Goal: Task Accomplishment & Management: Complete application form

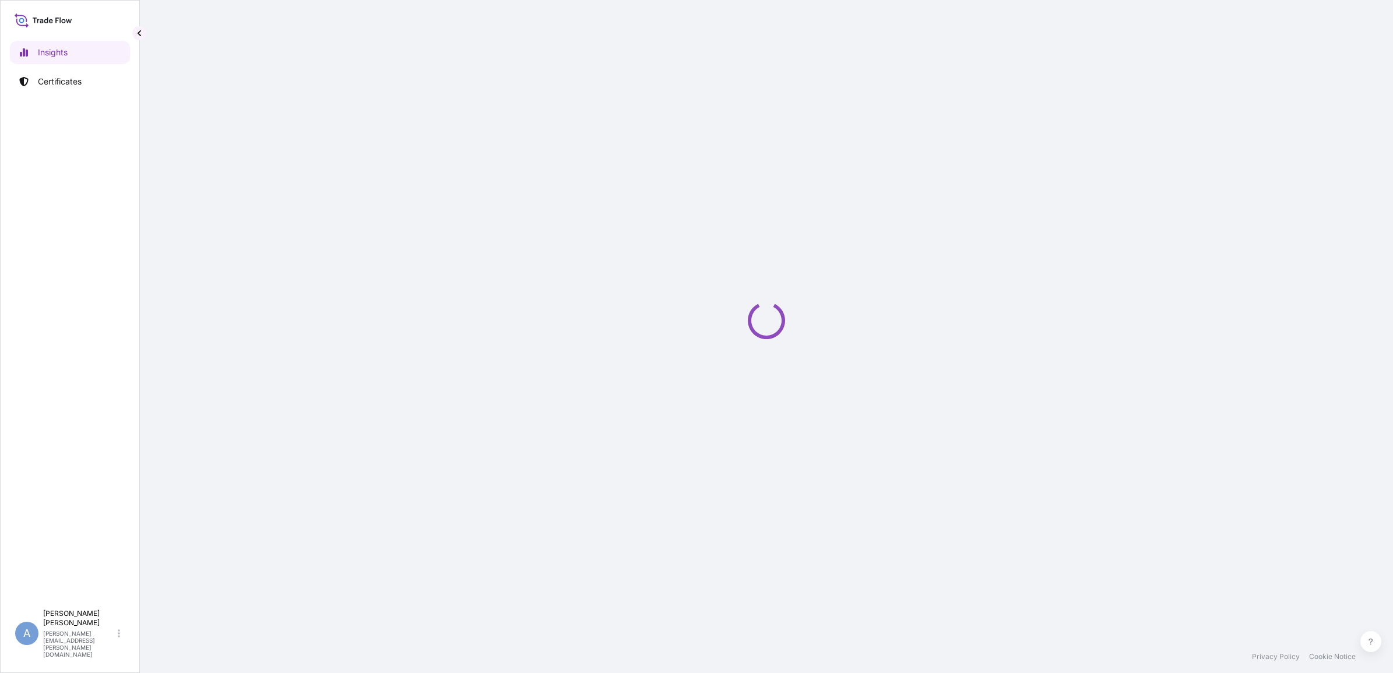
select select "2025"
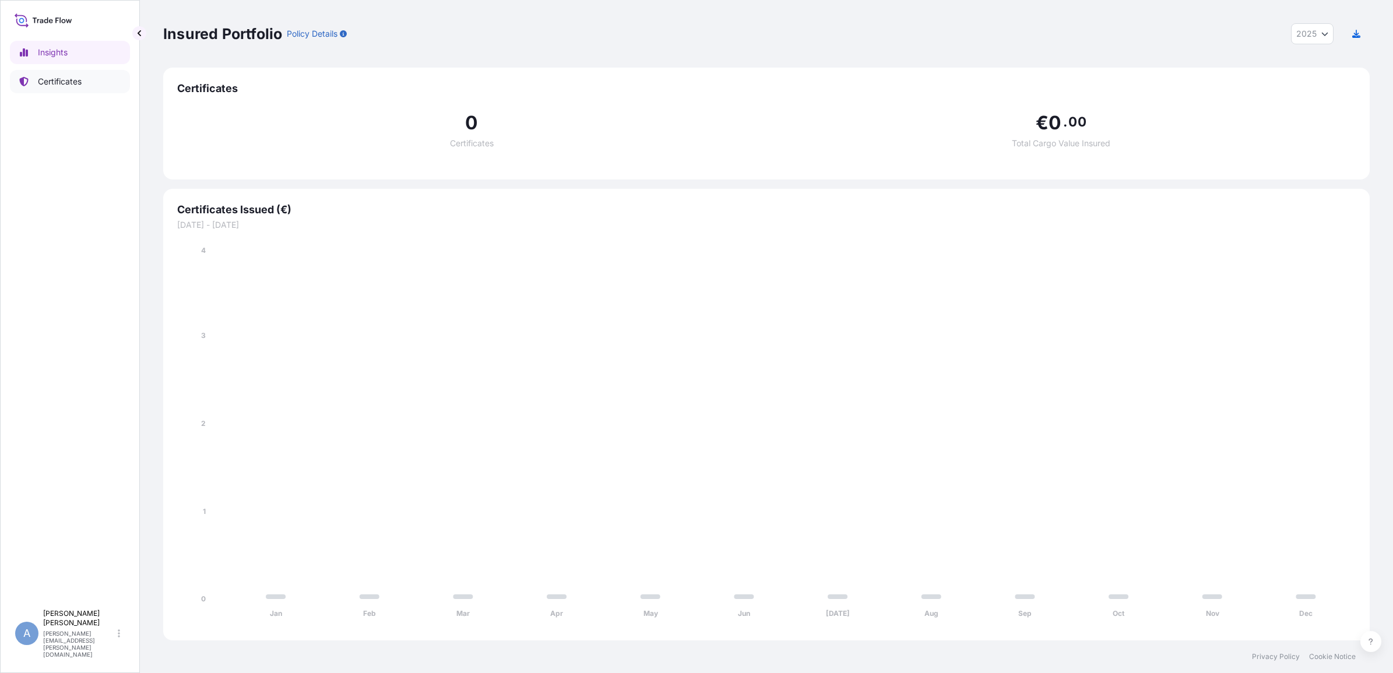
click at [54, 92] on link "Certificates" at bounding box center [70, 81] width 120 height 23
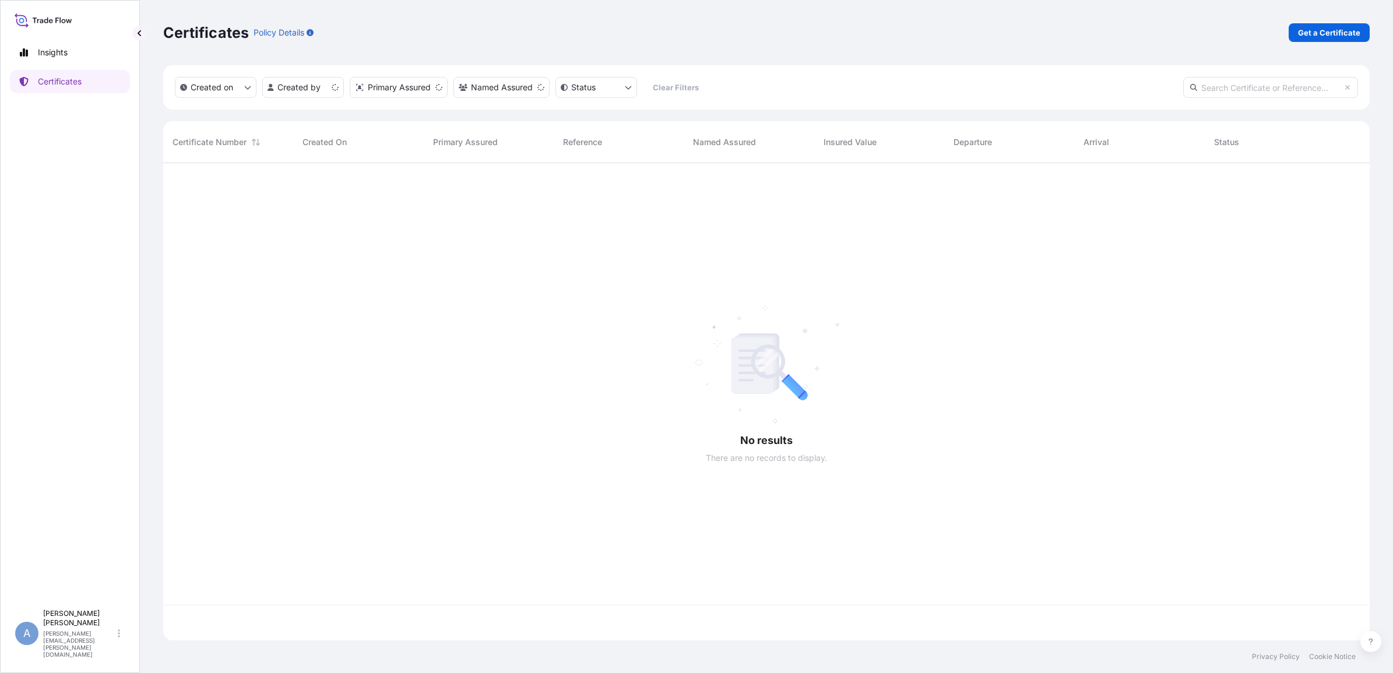
scroll to position [473, 1195]
click at [1341, 28] on p "Get a Certificate" at bounding box center [1329, 33] width 62 height 12
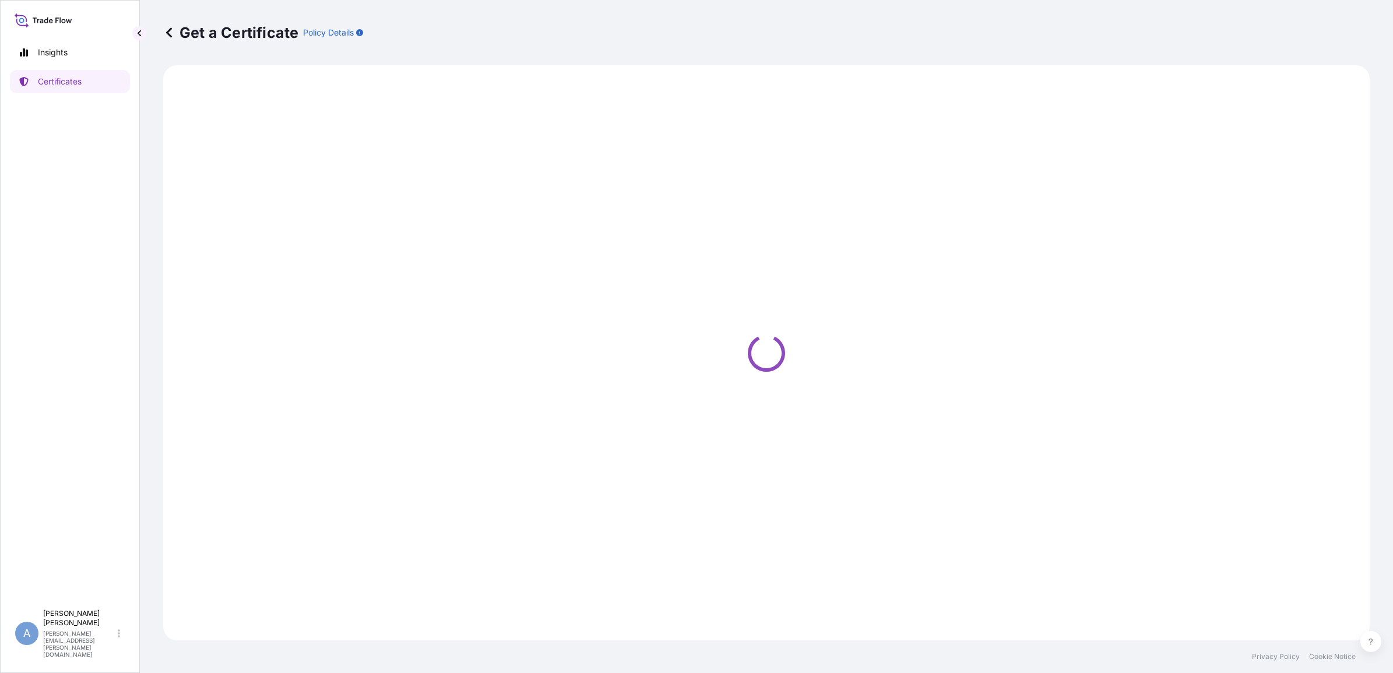
select select "Ocean Vessel"
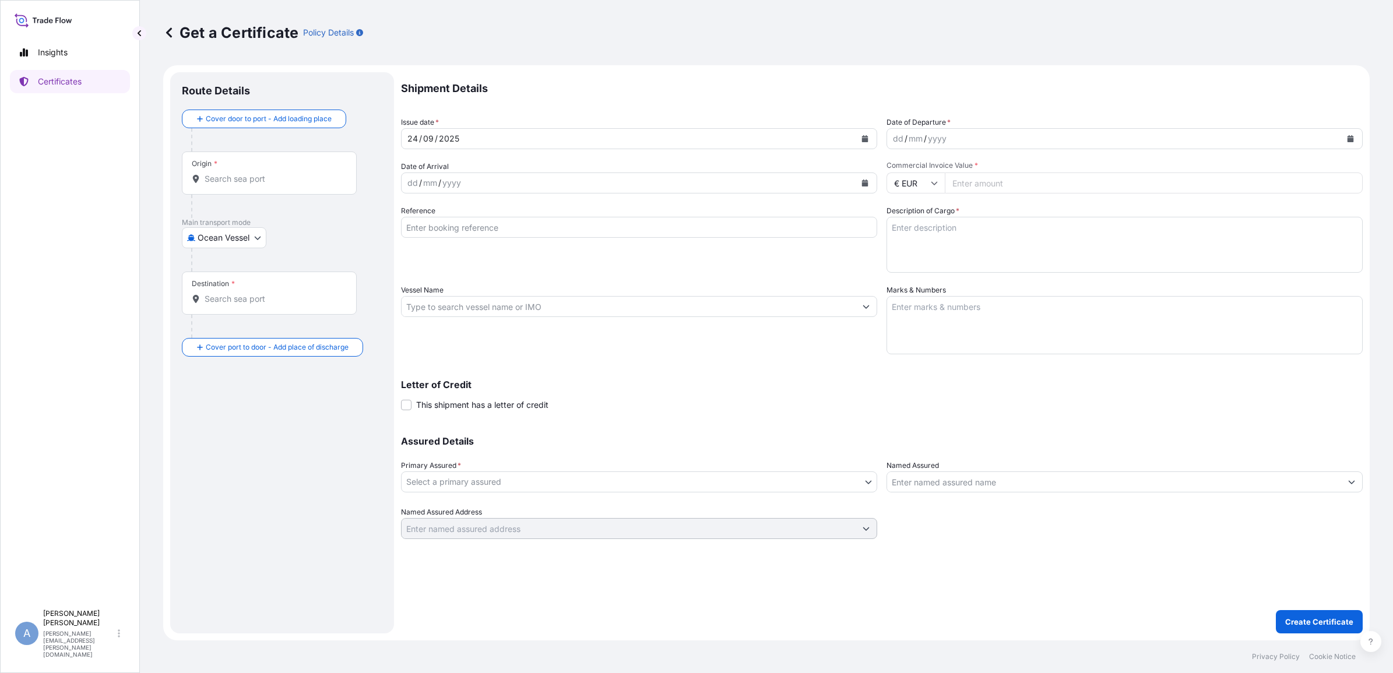
click at [1341, 137] on button "Calendar" at bounding box center [1350, 138] width 19 height 19
click at [903, 278] on div "22" at bounding box center [906, 280] width 21 height 21
click at [599, 184] on div "dd / mm / yyyy" at bounding box center [628, 182] width 454 height 21
click at [861, 185] on icon "Calendar" at bounding box center [864, 182] width 7 height 7
click at [555, 220] on button "Next" at bounding box center [550, 216] width 26 height 19
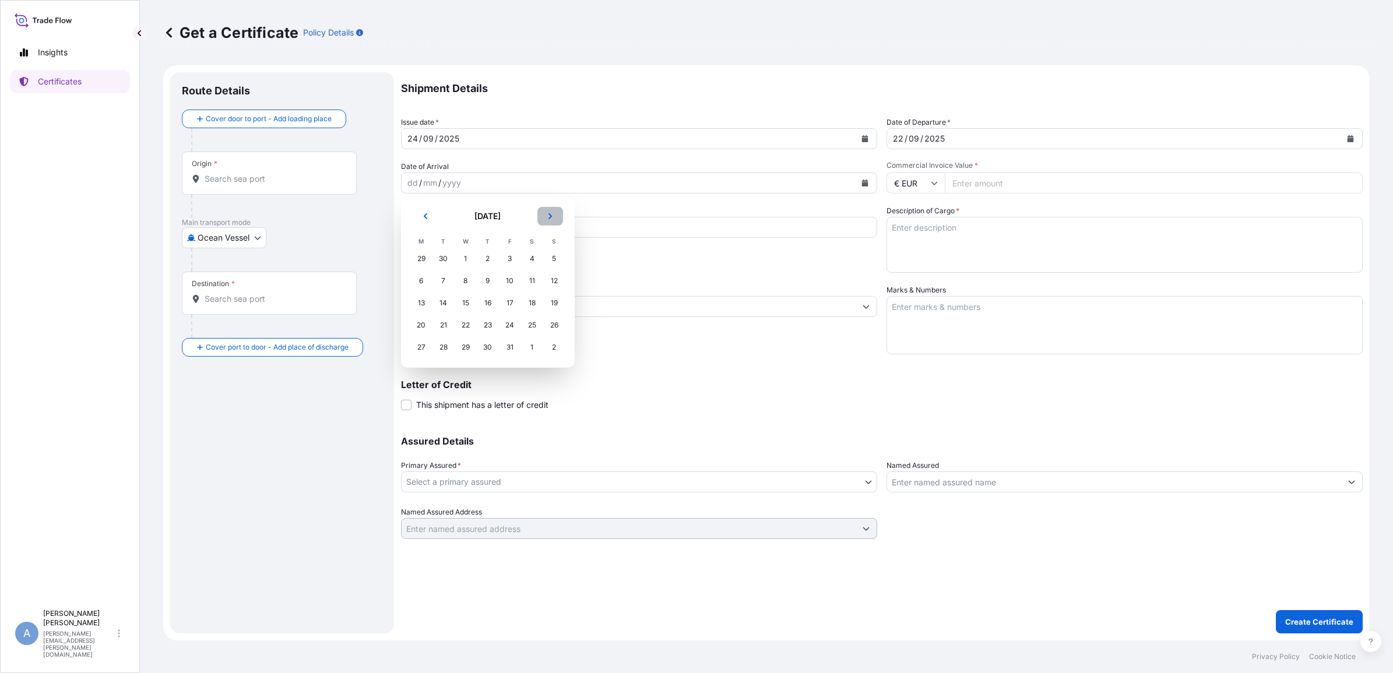
click at [555, 218] on button "Next" at bounding box center [550, 216] width 26 height 19
click at [505, 278] on div "7" at bounding box center [509, 280] width 21 height 21
click at [991, 177] on input "Commercial Invoice Value *" at bounding box center [1153, 182] width 418 height 21
click at [1005, 177] on input "Commercial Invoice Value *" at bounding box center [1153, 182] width 418 height 21
type input "695532.82"
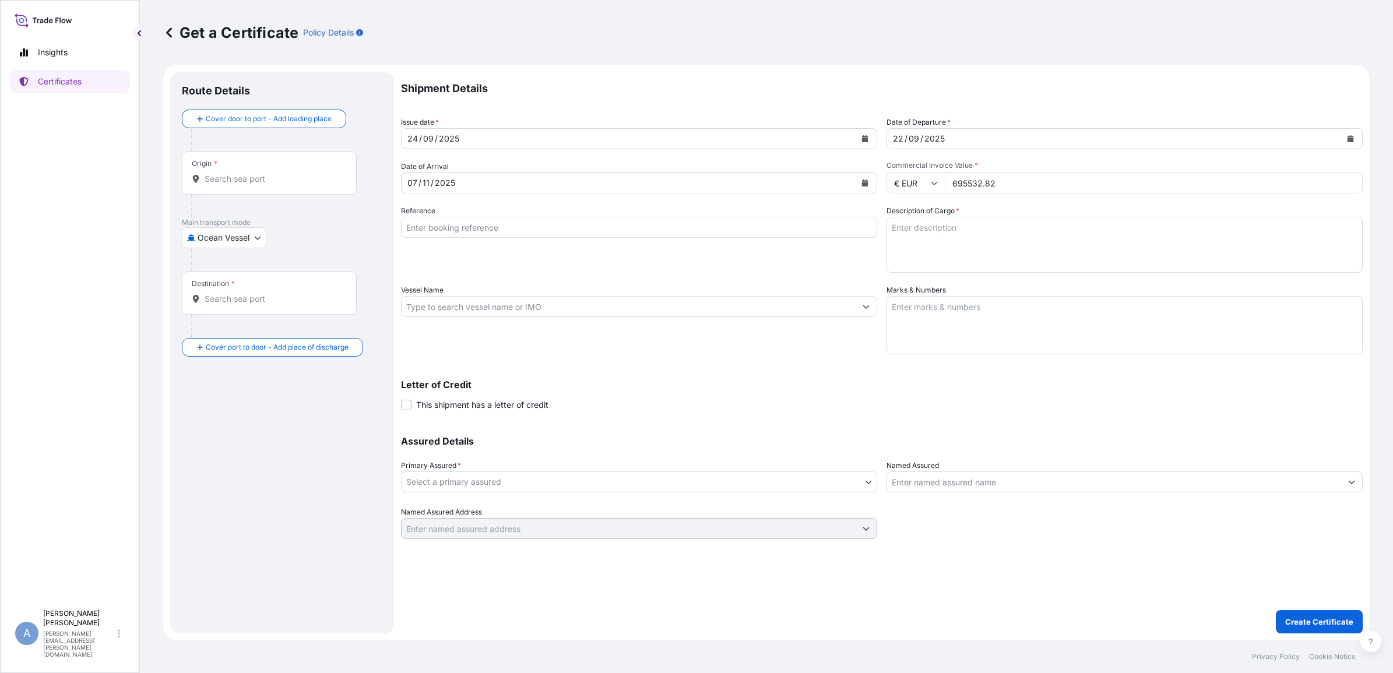
click at [1038, 230] on textarea "Description of Cargo *" at bounding box center [1124, 245] width 476 height 56
click at [439, 226] on input "Reference" at bounding box center [639, 227] width 476 height 21
click at [478, 225] on input "Reference" at bounding box center [639, 227] width 476 height 21
paste input "PI25070073"
type input "PI25070073"
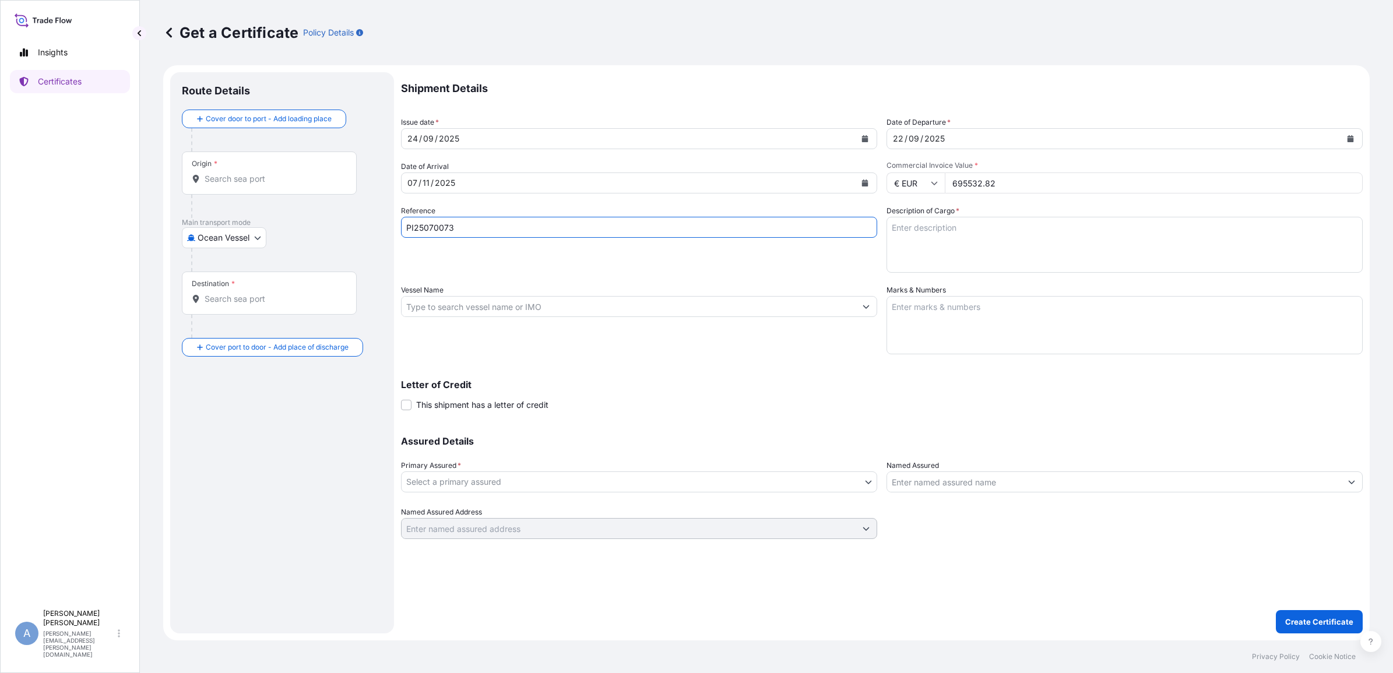
click at [541, 301] on input "Vessel Name" at bounding box center [628, 306] width 454 height 21
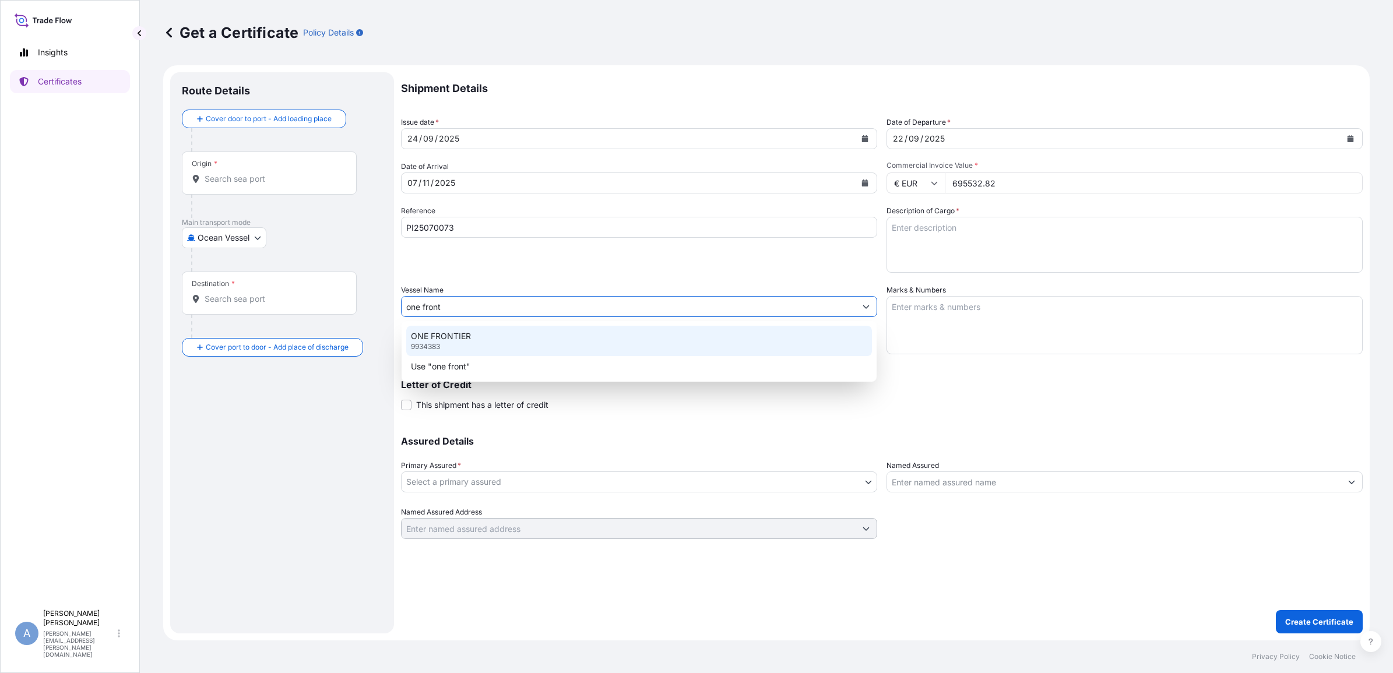
click at [447, 337] on p "ONE FRONTIER" at bounding box center [441, 336] width 60 height 12
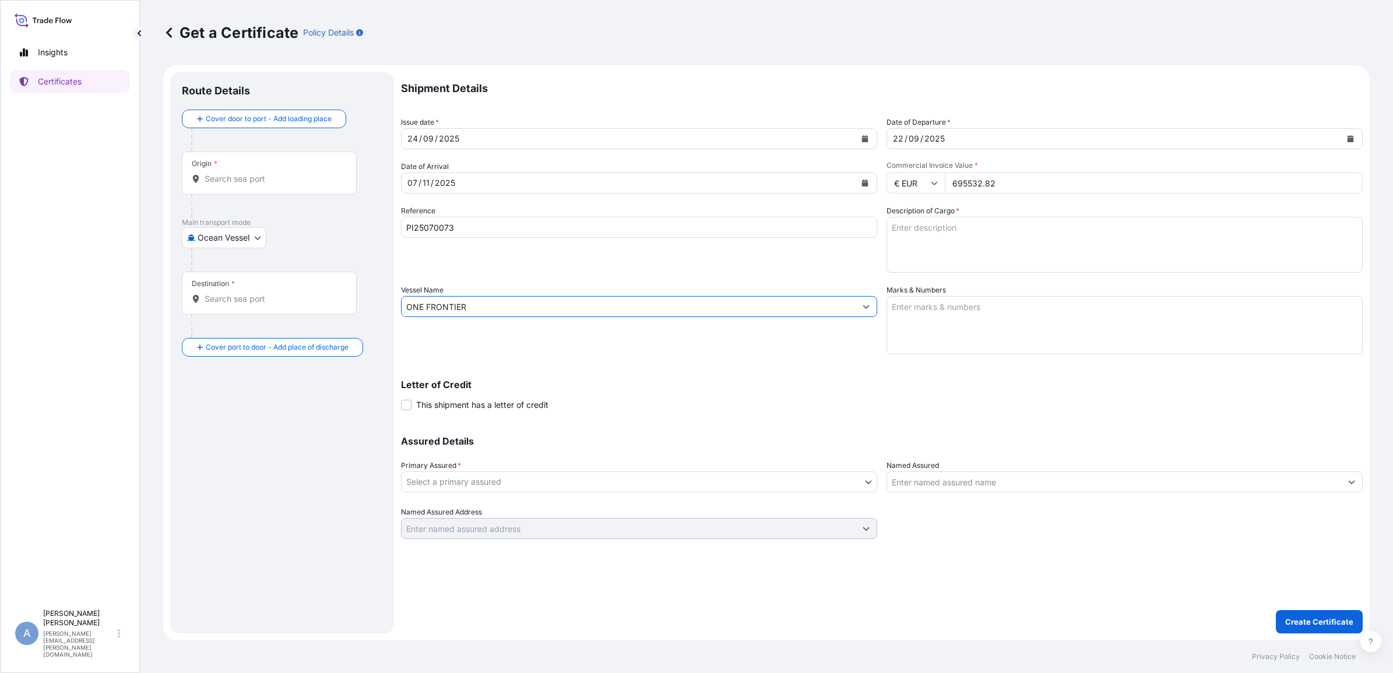
type input "ONE FRONTIER"
click at [926, 239] on textarea "Description of Cargo *" at bounding box center [1124, 245] width 476 height 56
click at [940, 242] on textarea "Description of Cargo *" at bounding box center [1124, 245] width 476 height 56
paste textarea "CARBON FIBER PRECURSOR"
type textarea "CARBON FIBER PRECURSOR"
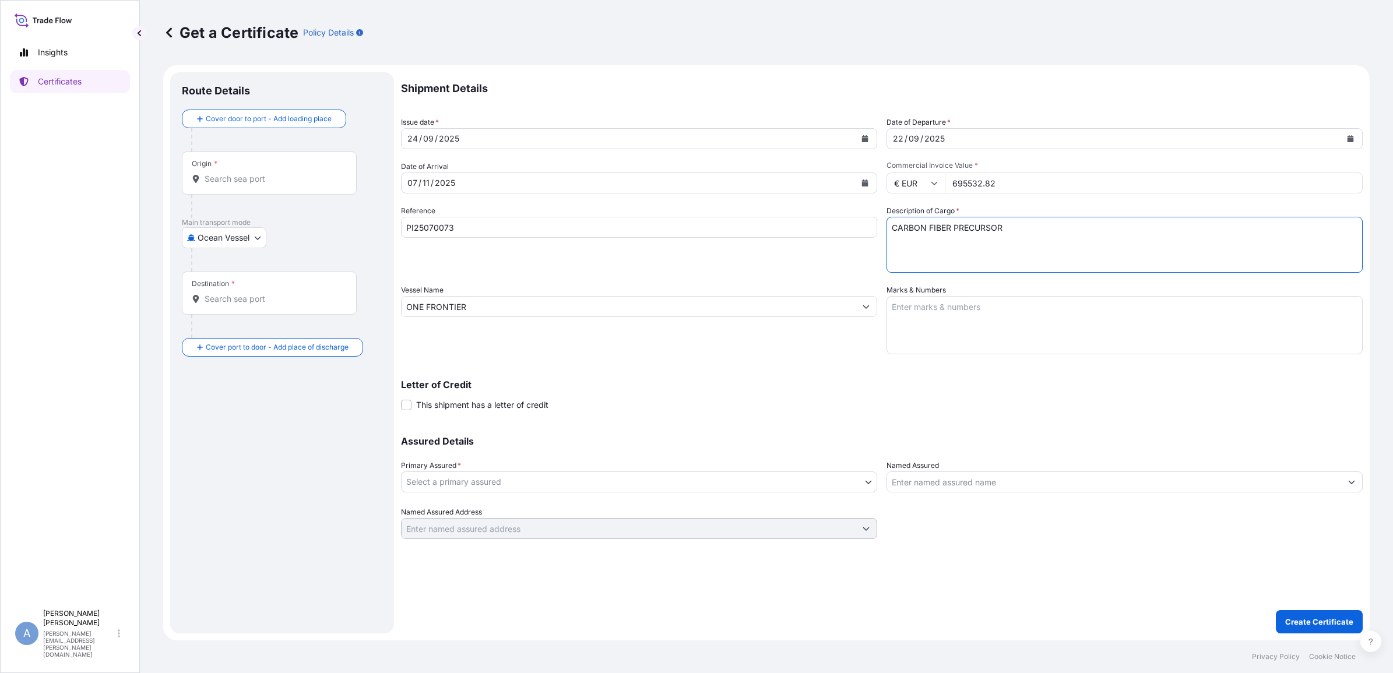
click at [449, 479] on body "Insights Certificates A [PERSON_NAME] Rybacki [EMAIL_ADDRESS][PERSON_NAME][DOMA…" at bounding box center [696, 336] width 1393 height 673
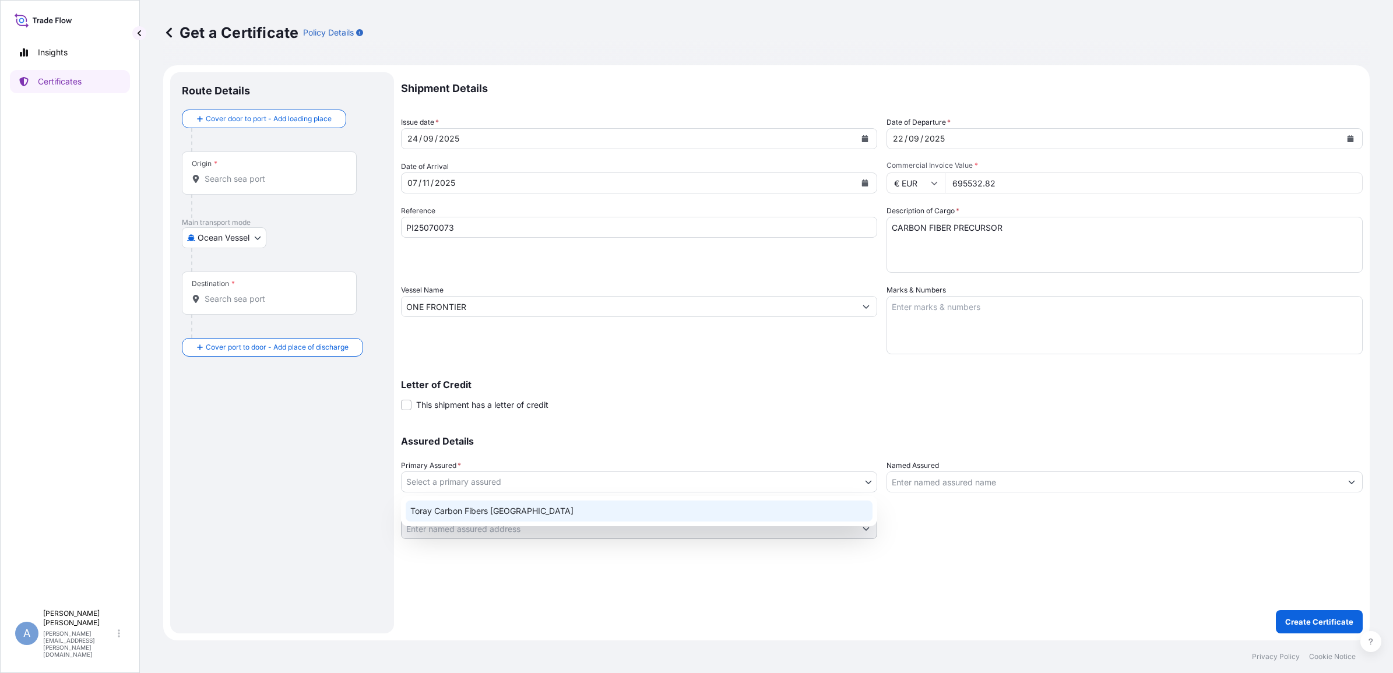
click at [449, 510] on div "Toray Carbon Fibers [GEOGRAPHIC_DATA]" at bounding box center [639, 510] width 467 height 21
select select "31817"
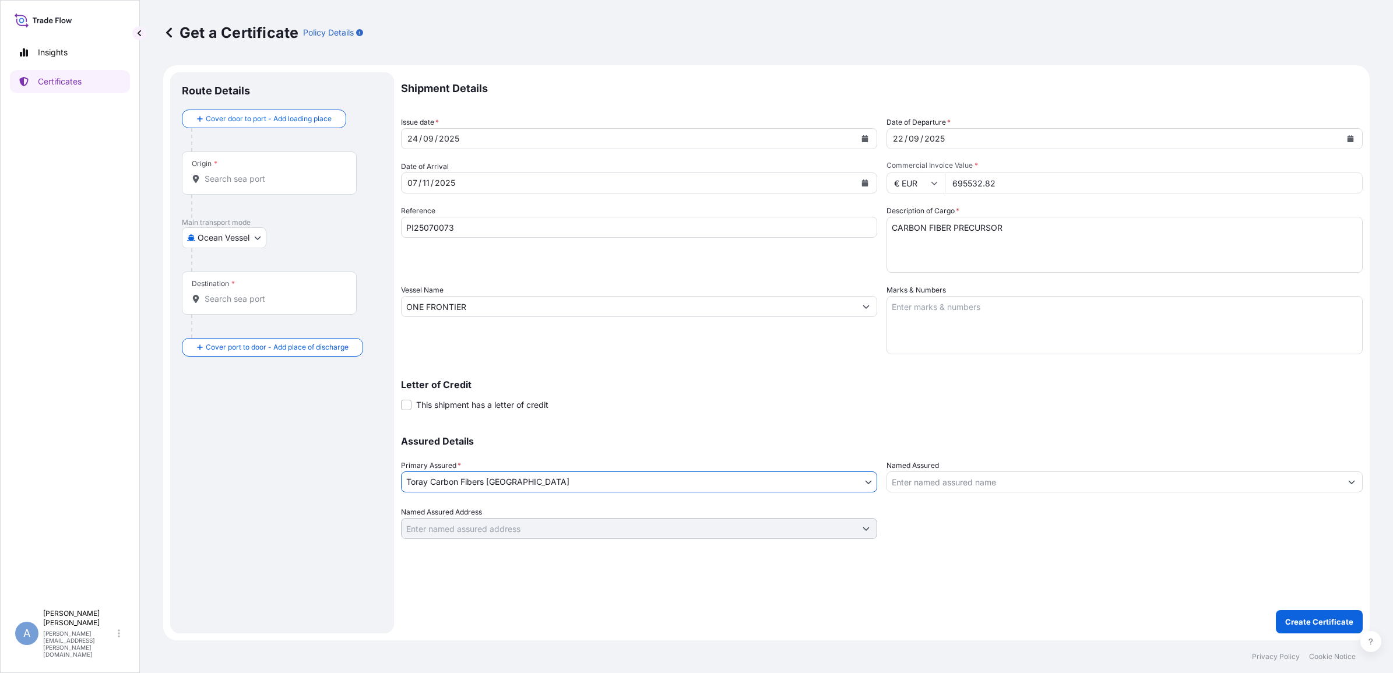
click at [989, 482] on input "Named Assured" at bounding box center [1114, 481] width 454 height 21
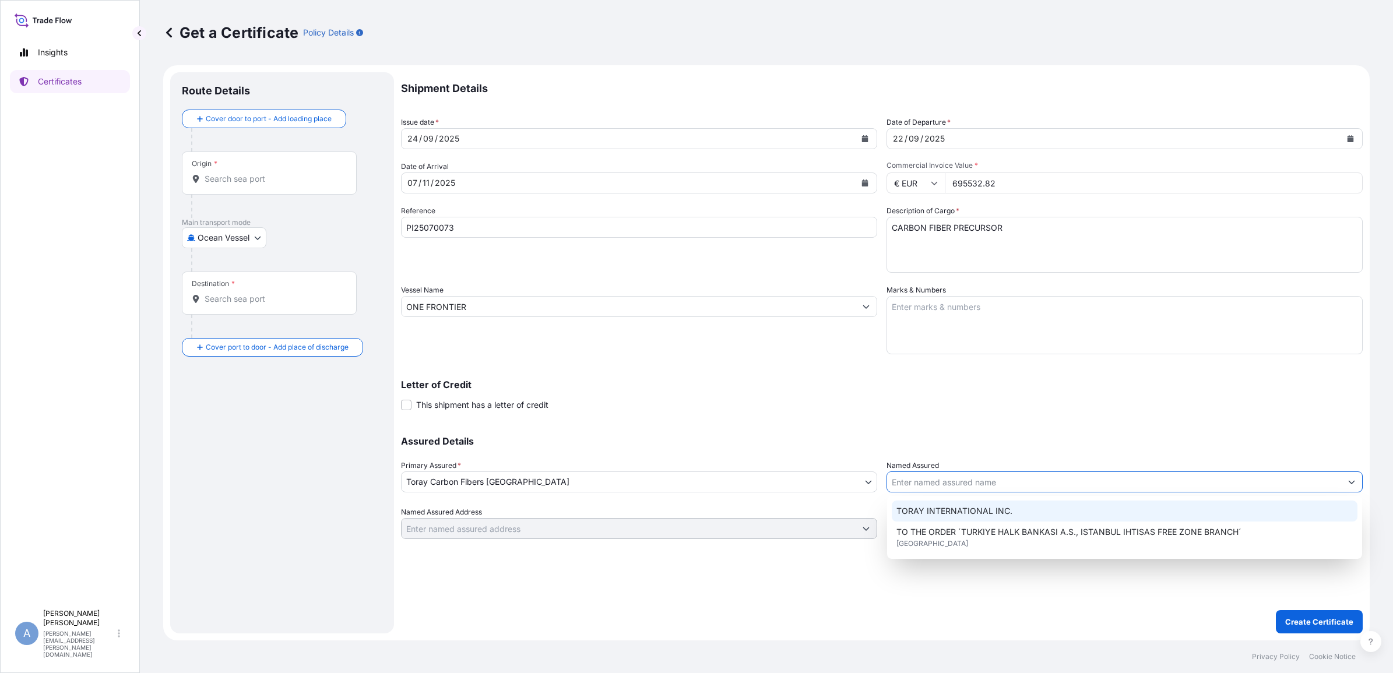
click at [988, 516] on span "TORAY INTERNATIONAL INC." at bounding box center [954, 511] width 116 height 12
type input "TORAY INTERNATIONAL INC."
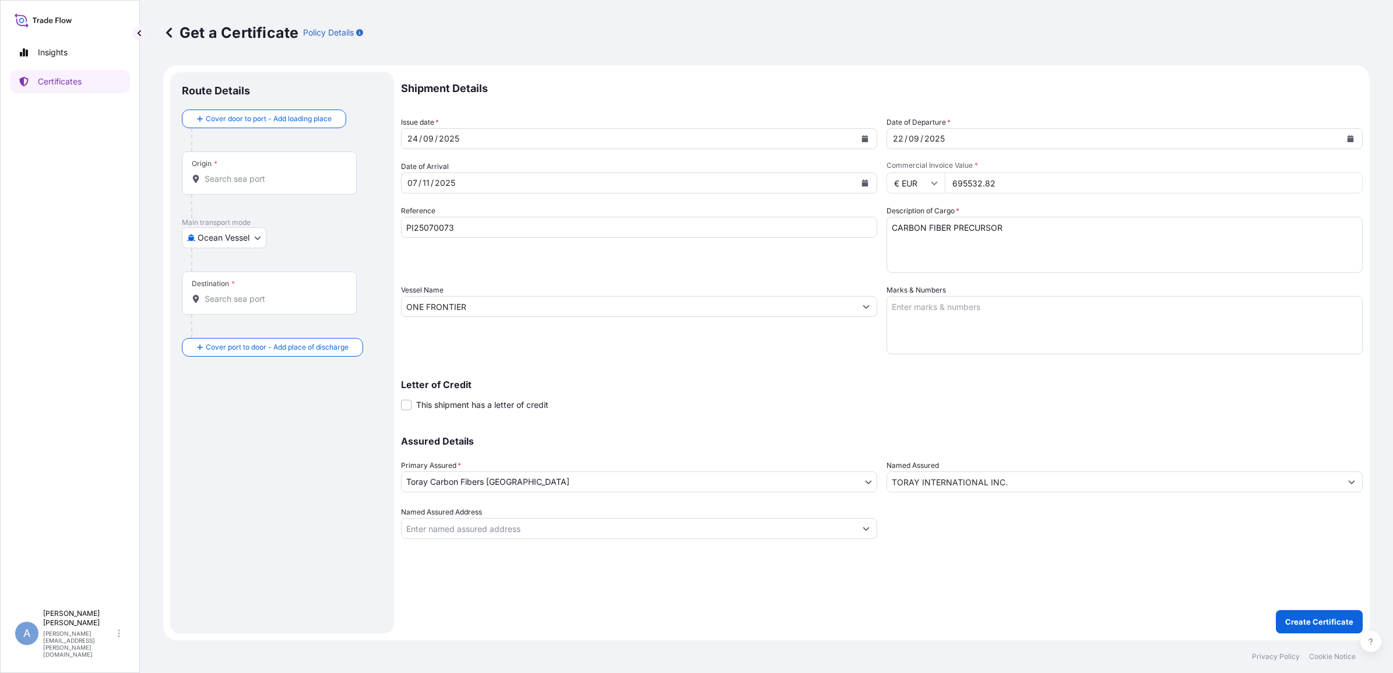
click at [258, 167] on div "Origin *" at bounding box center [269, 172] width 175 height 43
click at [258, 173] on input "Origin *" at bounding box center [274, 179] width 138 height 12
click at [237, 232] on span "Any port in this location" at bounding box center [312, 238] width 182 height 12
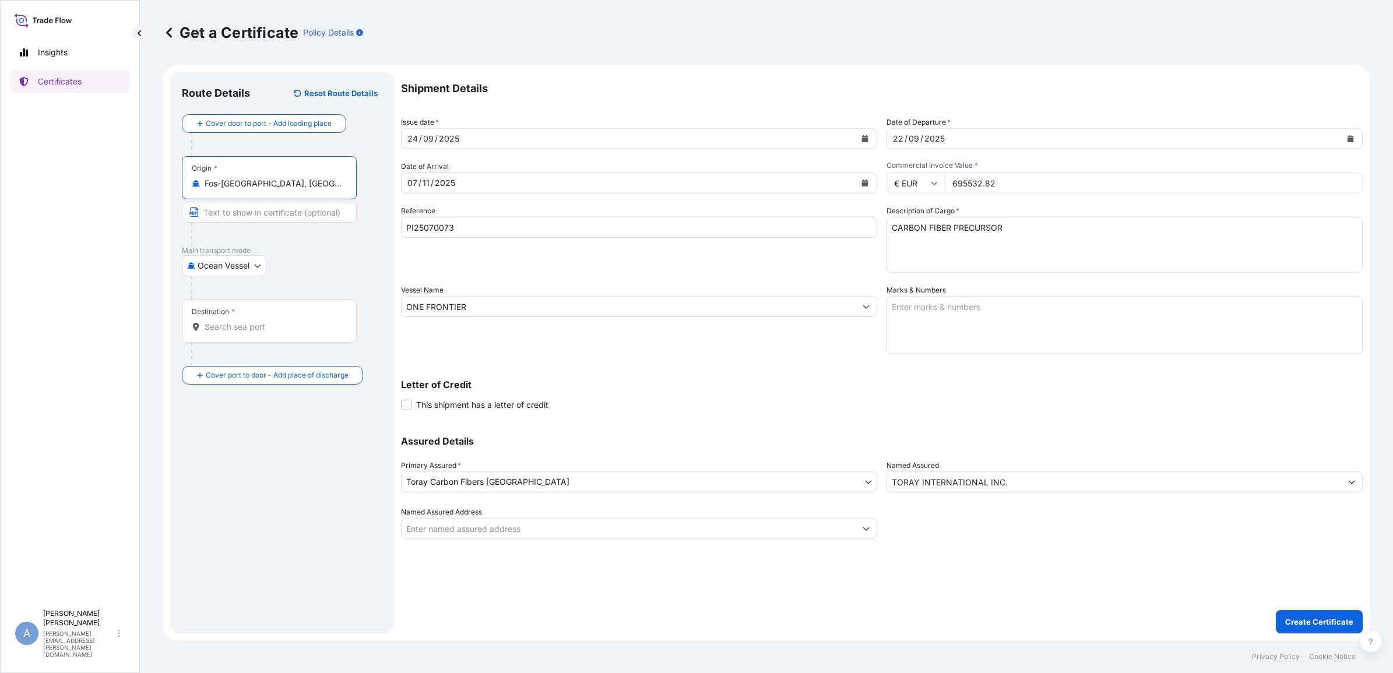
type input "Fos-[GEOGRAPHIC_DATA], [GEOGRAPHIC_DATA]"
click at [239, 325] on input "Destination *" at bounding box center [274, 327] width 138 height 12
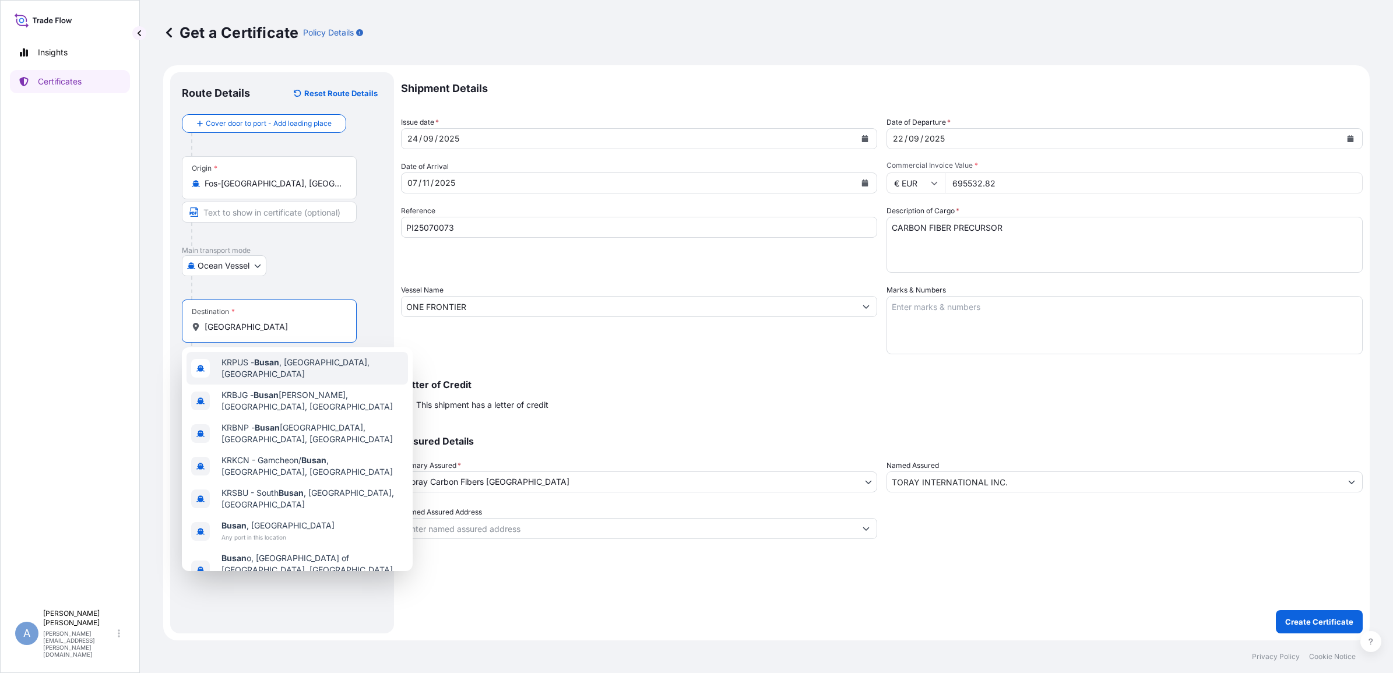
click at [237, 365] on span "KRPUS - [GEOGRAPHIC_DATA] , [GEOGRAPHIC_DATA], [GEOGRAPHIC_DATA]" at bounding box center [312, 368] width 182 height 23
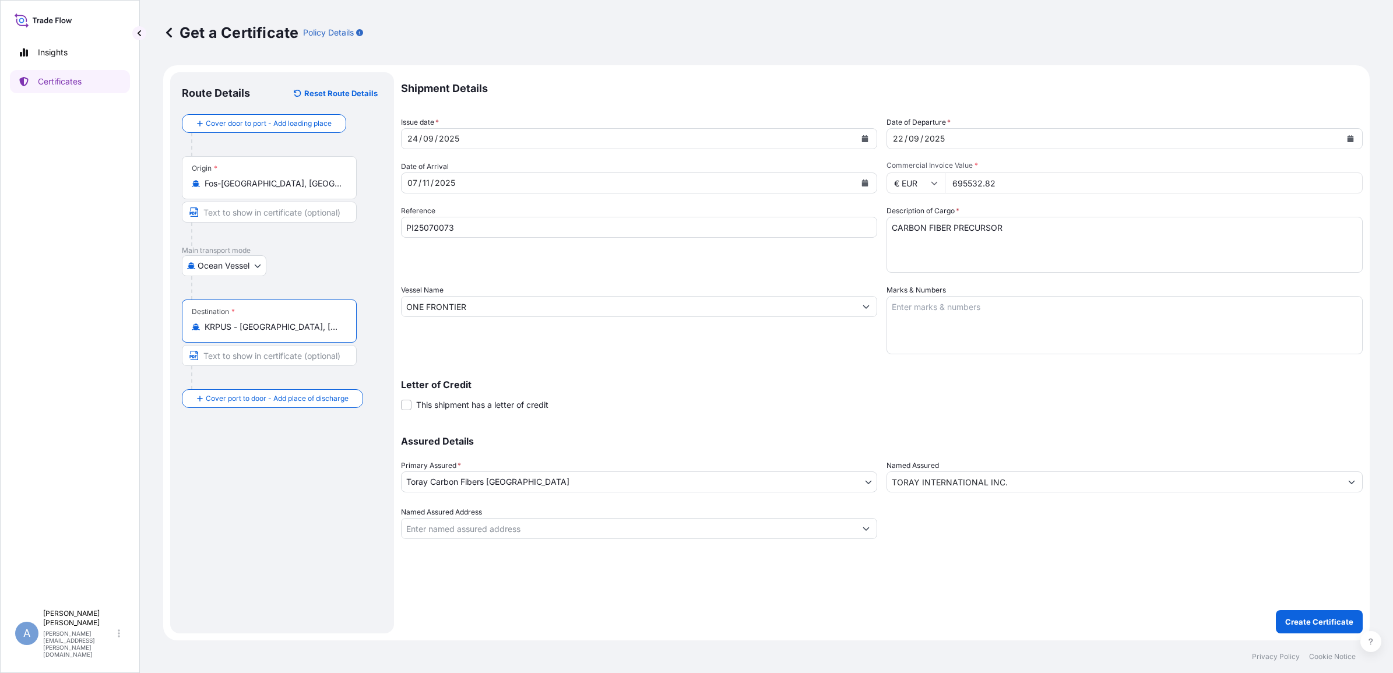
type input "KRPUS - [GEOGRAPHIC_DATA], [GEOGRAPHIC_DATA], [GEOGRAPHIC_DATA]"
click at [1310, 622] on p "Create Certificate" at bounding box center [1319, 622] width 68 height 12
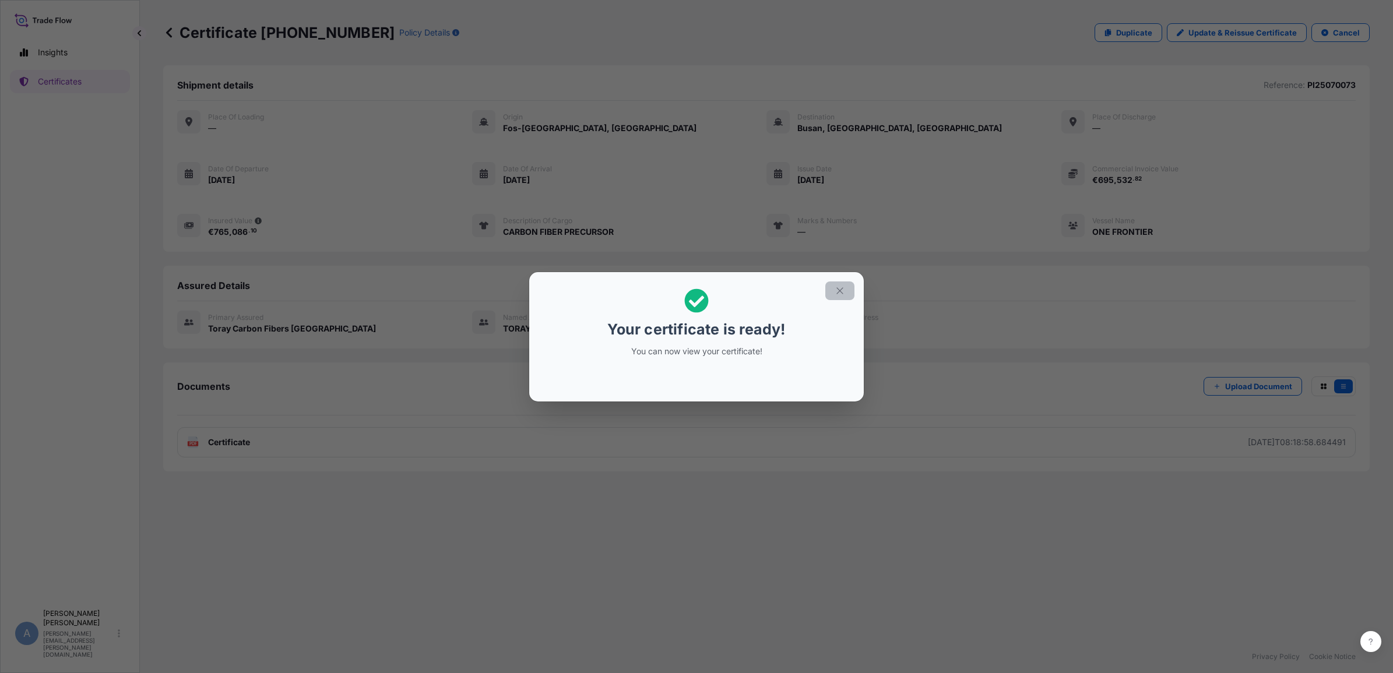
click at [831, 283] on button "button" at bounding box center [839, 290] width 29 height 19
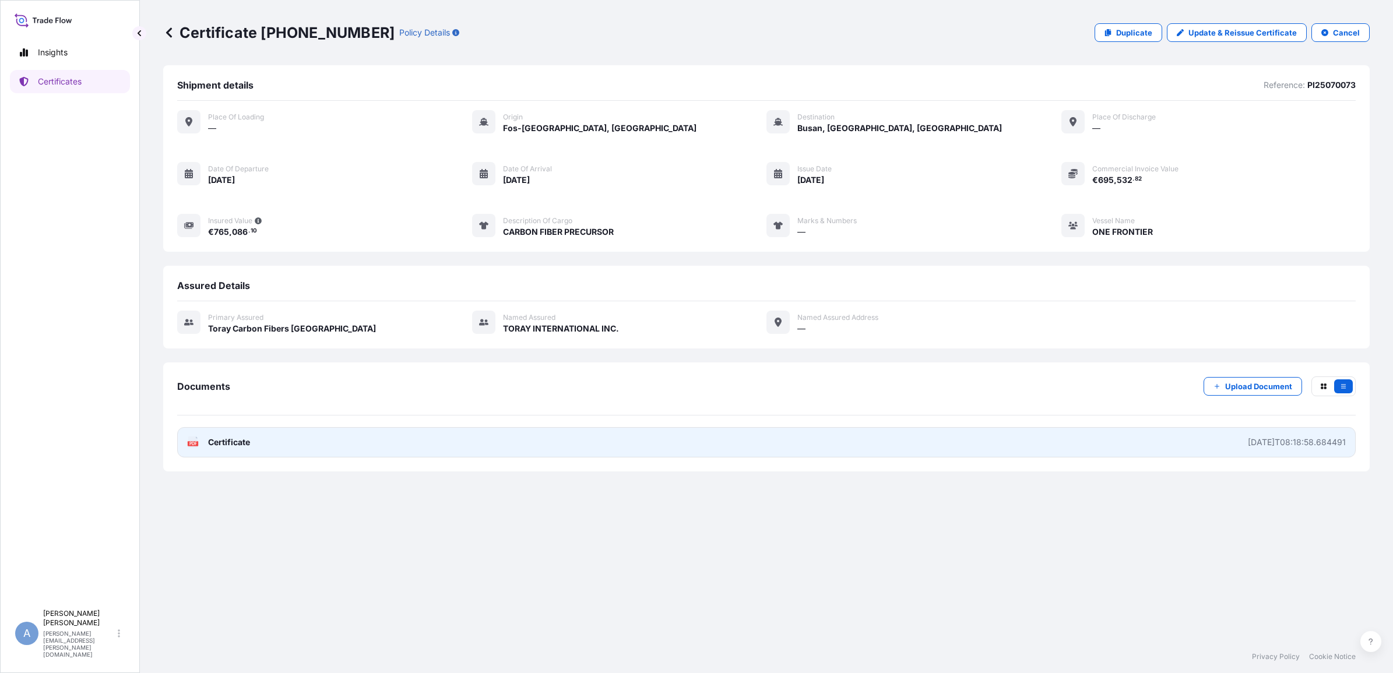
click at [237, 439] on span "Certificate" at bounding box center [229, 442] width 42 height 12
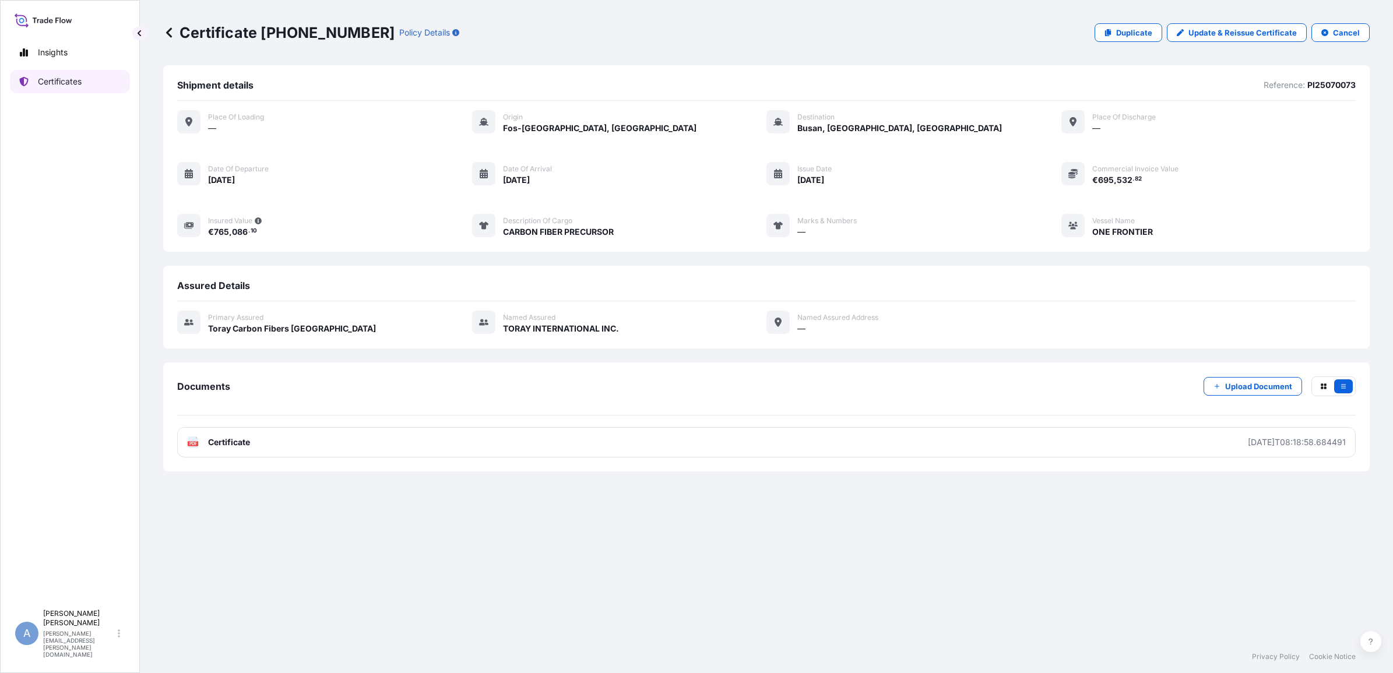
click at [80, 89] on link "Certificates" at bounding box center [70, 81] width 120 height 23
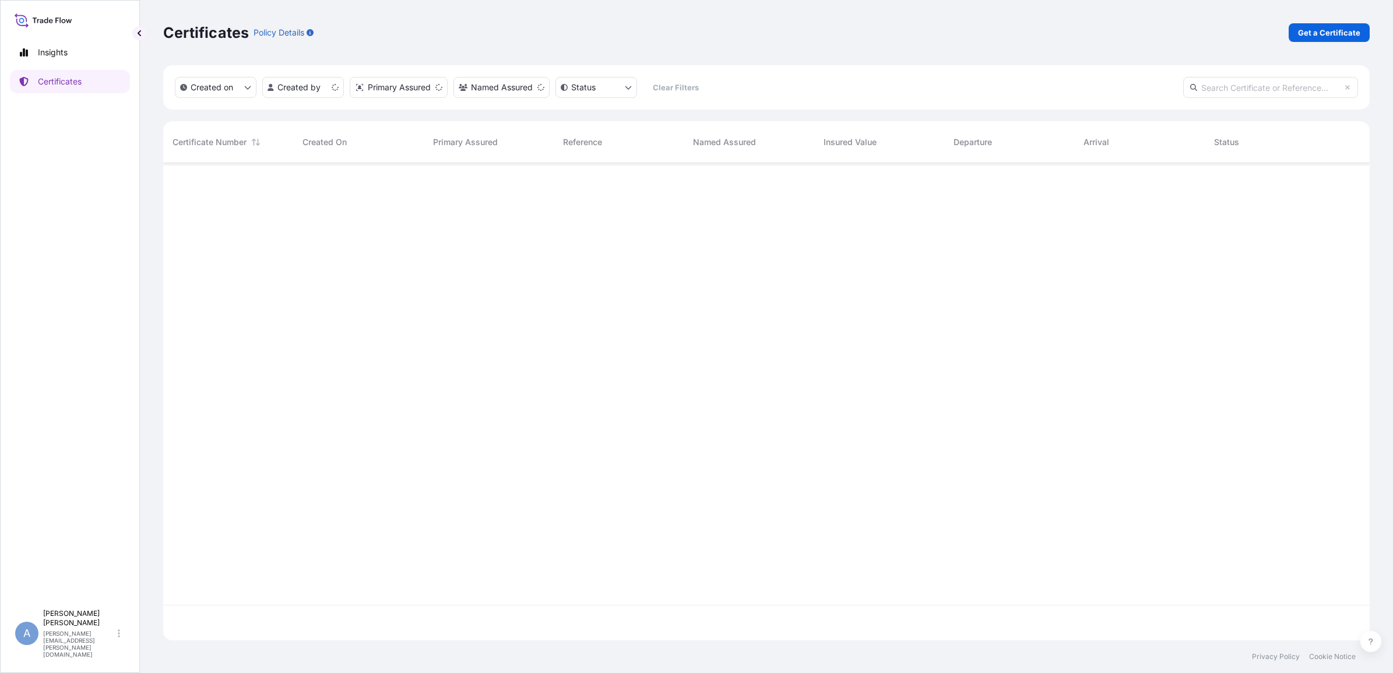
scroll to position [473, 1195]
click at [1333, 30] on p "Get a Certificate" at bounding box center [1329, 33] width 62 height 12
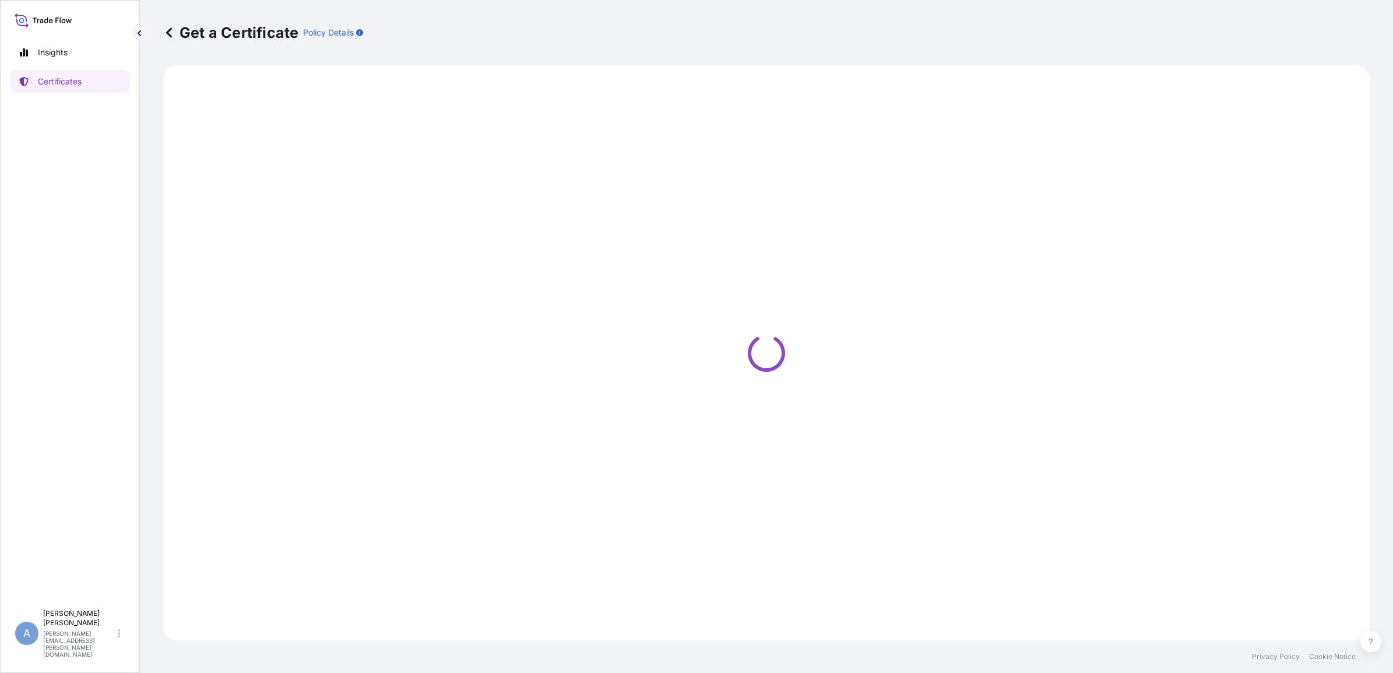
select select "Ocean Vessel"
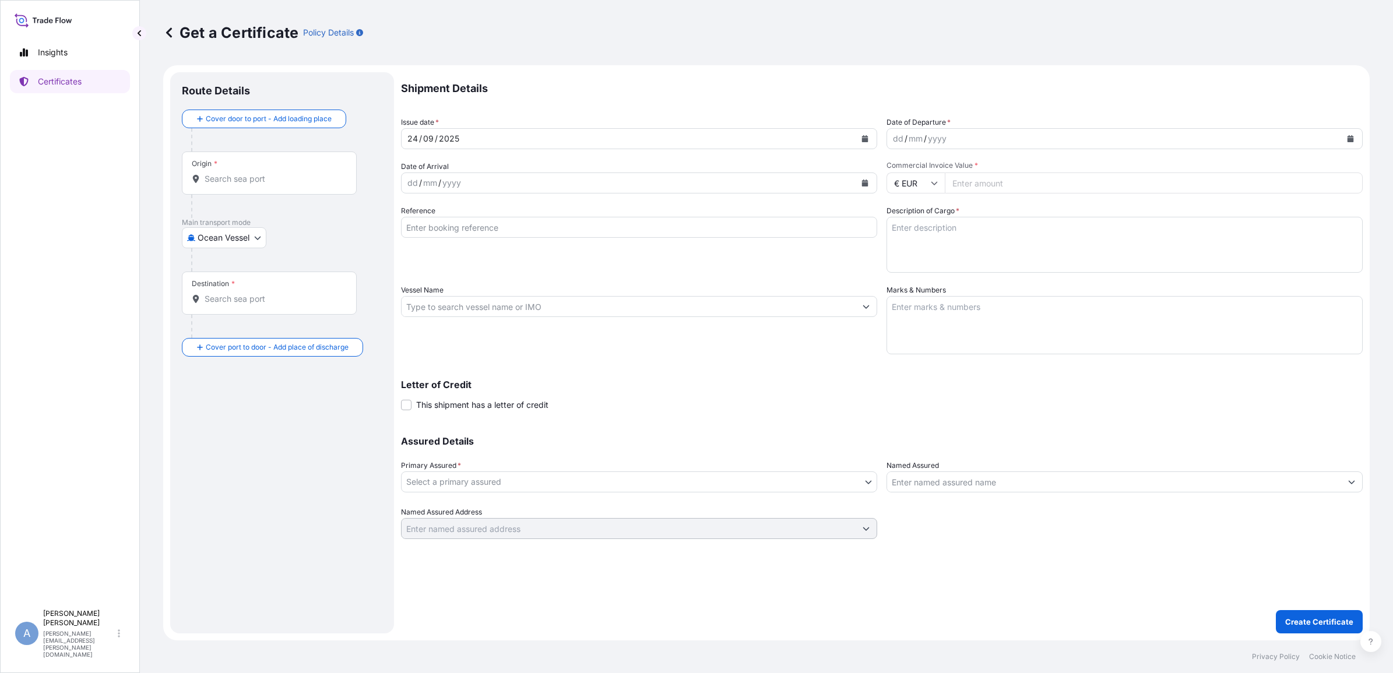
click at [941, 138] on div "yyyy" at bounding box center [936, 139] width 21 height 14
click at [1352, 138] on icon "Calendar" at bounding box center [1349, 138] width 7 height 7
click at [911, 281] on div "22" at bounding box center [906, 280] width 21 height 21
